Goal: Book appointment/travel/reservation

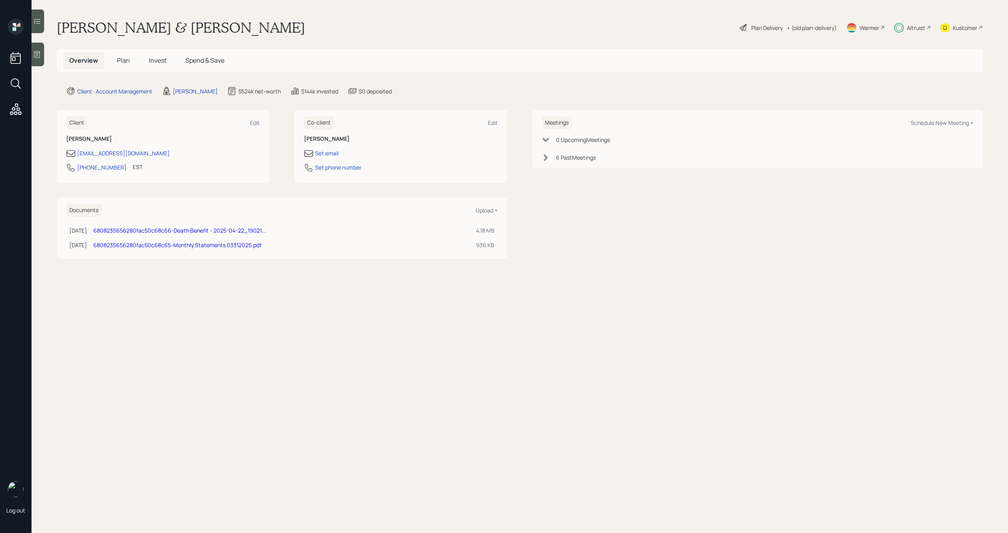
click at [131, 62] on h5 "Plan" at bounding box center [124, 60] width 26 height 17
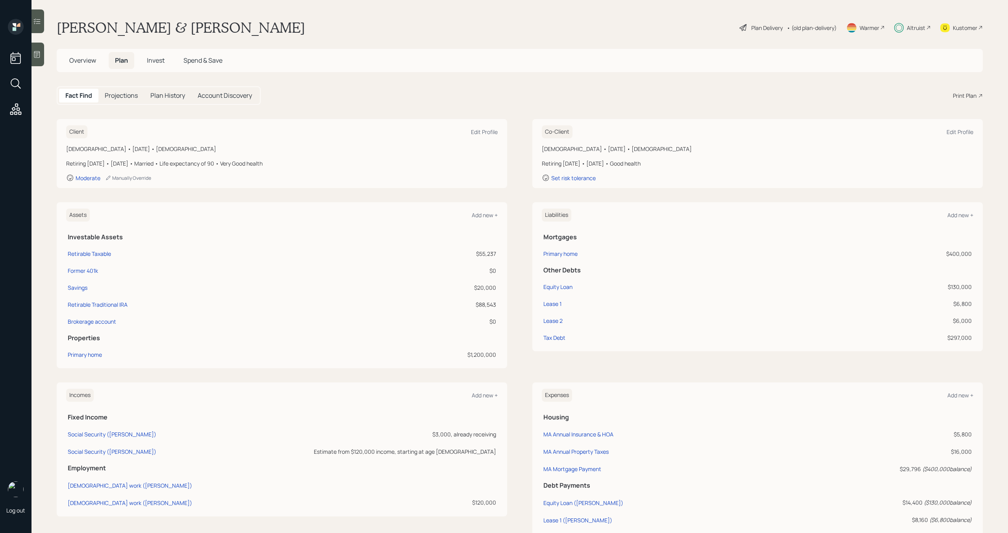
click at [90, 63] on span "Overview" at bounding box center [82, 60] width 27 height 9
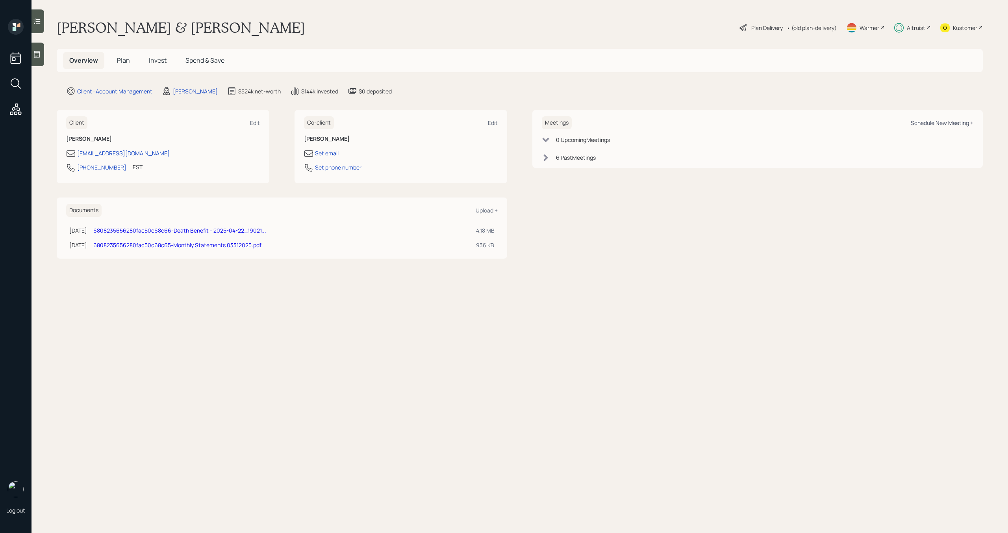
click at [921, 122] on div "Schedule New Meeting +" at bounding box center [942, 122] width 63 height 7
select select "bffa7908-1b2a-4c79-9bb6-f0ec9aed22d3"
